Goal: Task Accomplishment & Management: Manage account settings

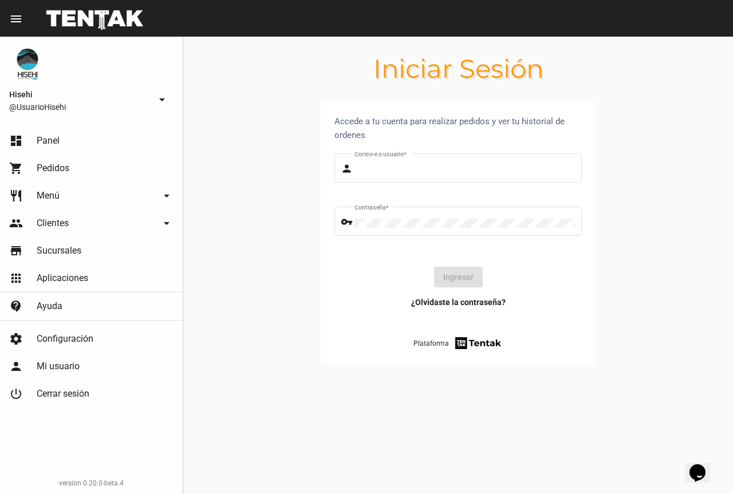
type input "UsuarioHisehi"
click at [52, 148] on link "dashboard Panel" at bounding box center [91, 140] width 183 height 27
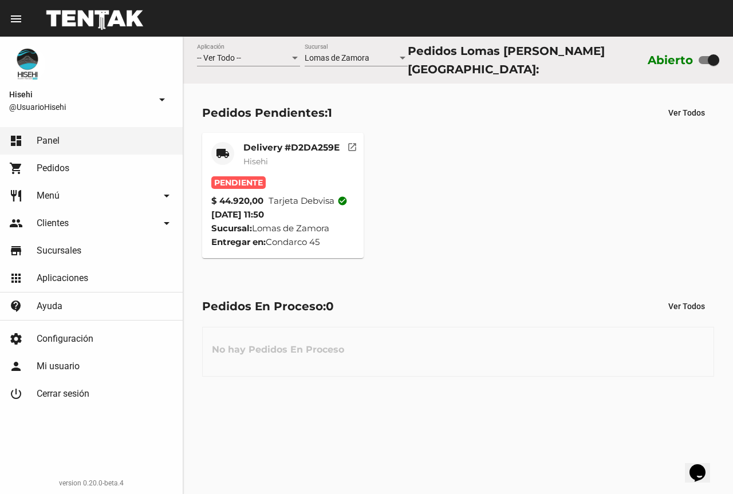
click at [302, 162] on mat-card-subtitle "Hisehi" at bounding box center [291, 161] width 96 height 11
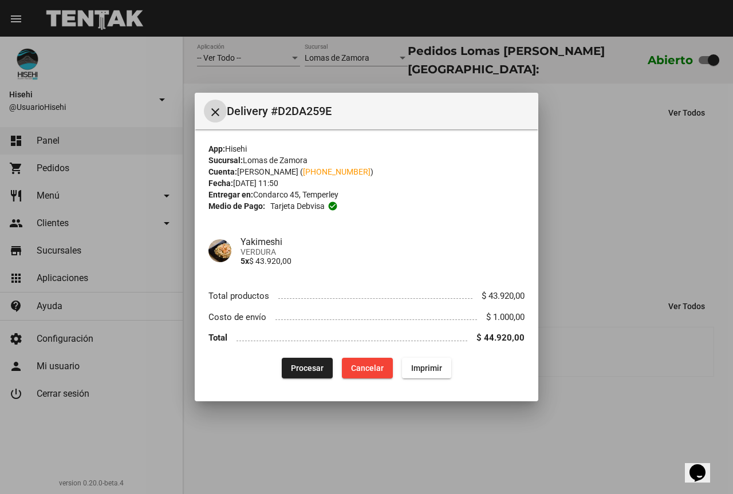
click at [313, 364] on span "Procesar" at bounding box center [307, 368] width 33 height 9
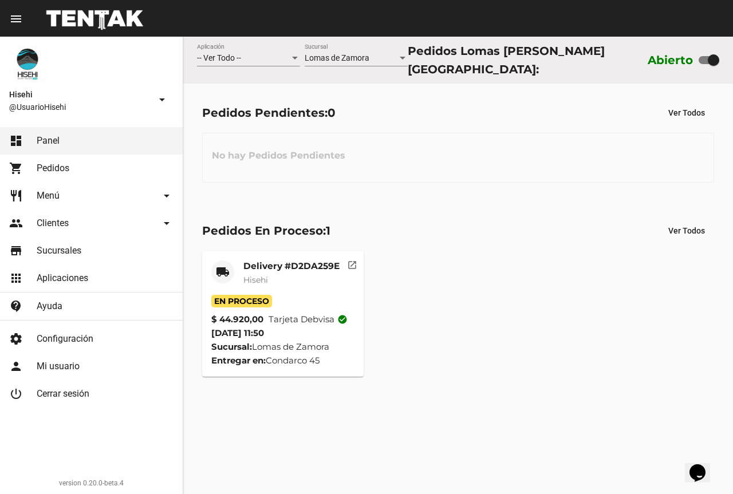
click at [258, 265] on mat-card-title "Delivery #D2DA259E" at bounding box center [291, 266] width 96 height 11
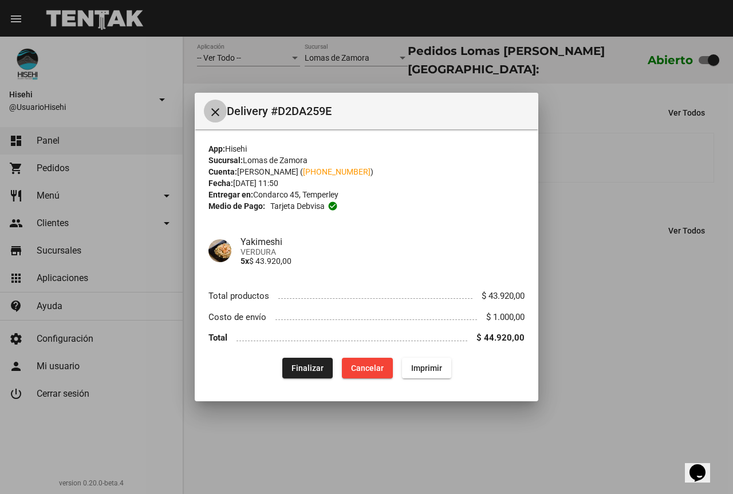
click at [218, 111] on mat-icon "close" at bounding box center [216, 112] width 14 height 14
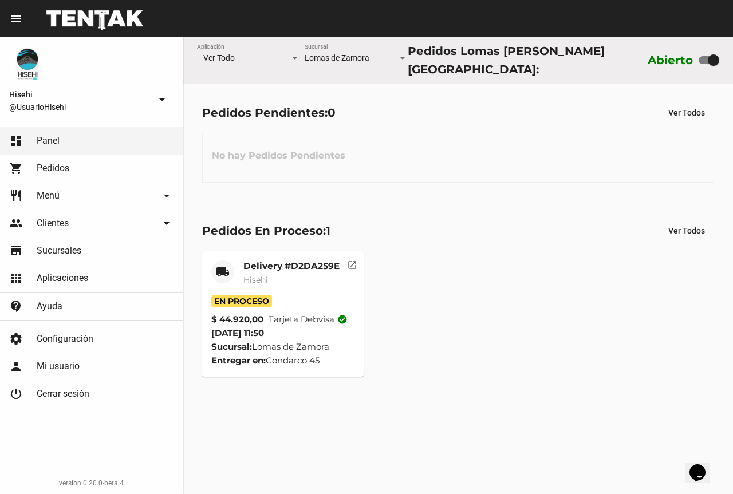
click at [263, 289] on div "Delivery #D2DA259E Hisehi" at bounding box center [291, 278] width 96 height 34
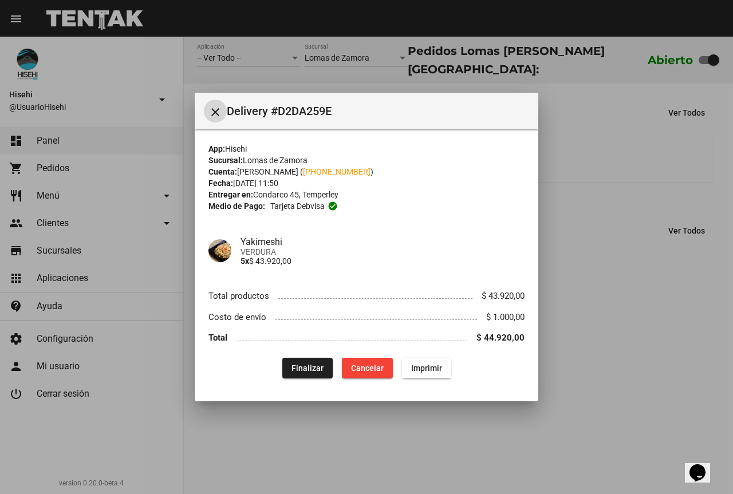
click at [221, 109] on mat-icon "close" at bounding box center [216, 112] width 14 height 14
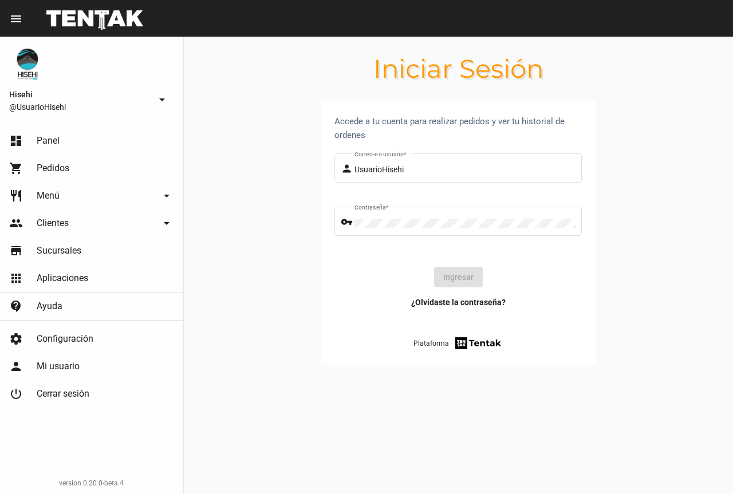
click at [128, 136] on link "dashboard Panel" at bounding box center [91, 140] width 183 height 27
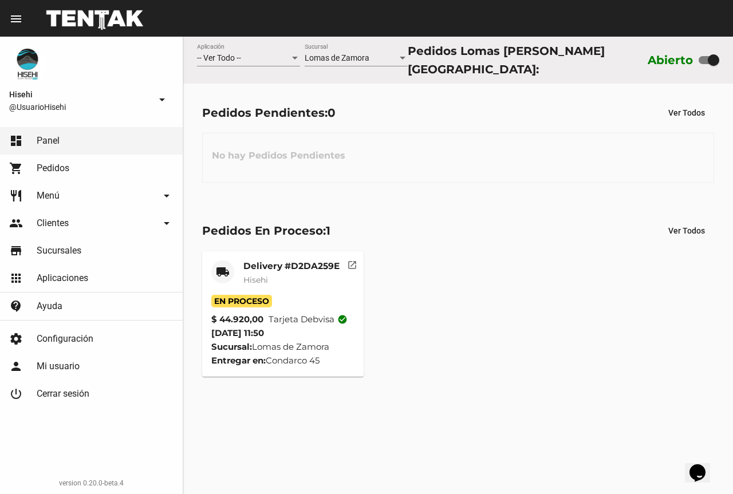
click at [308, 266] on mat-card-title "Delivery #D2DA259E" at bounding box center [291, 266] width 96 height 11
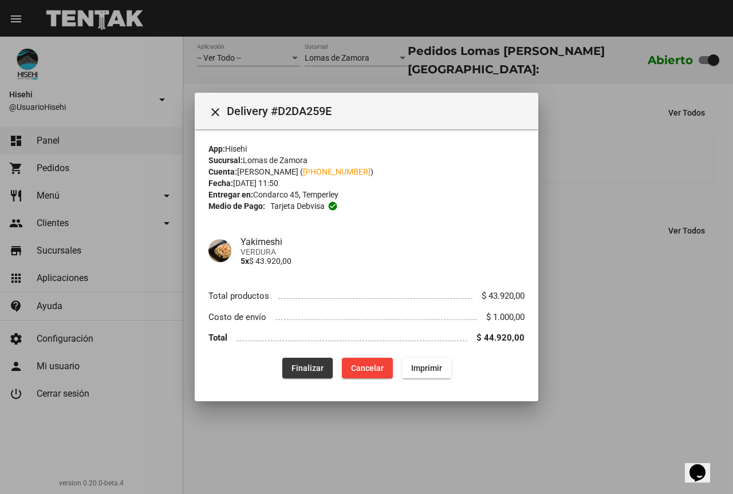
click at [313, 369] on span "Finalizar" at bounding box center [308, 368] width 32 height 9
